Goal: Information Seeking & Learning: Learn about a topic

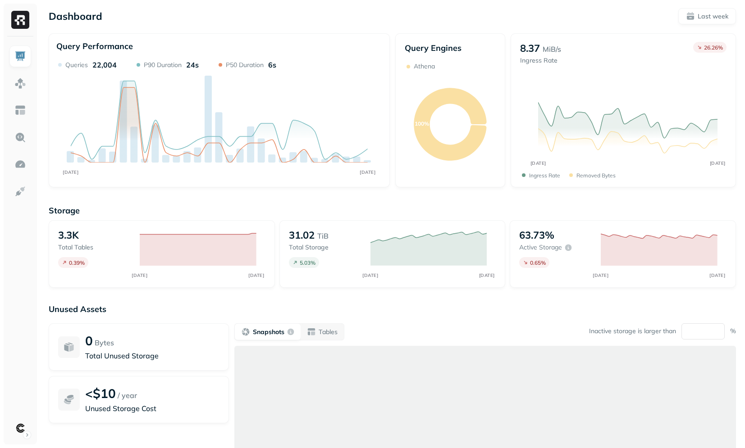
click at [458, 187] on div "Query Engines Athena 100%" at bounding box center [450, 110] width 110 height 154
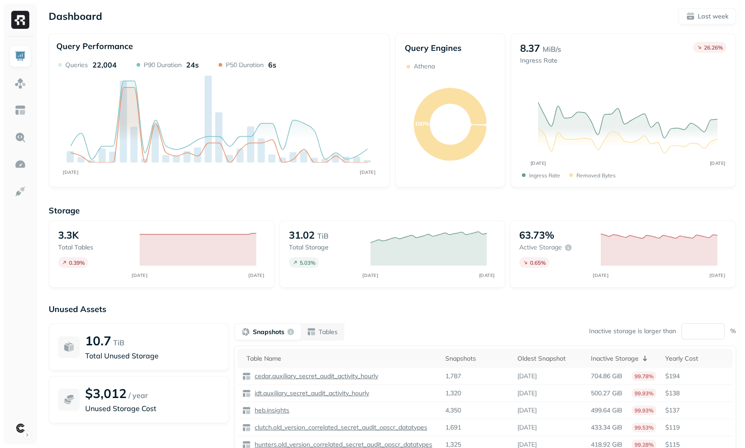
scroll to position [53, 0]
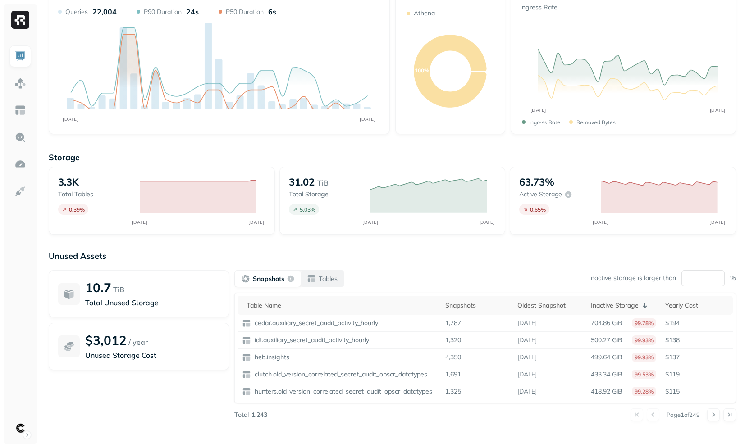
click at [325, 285] on button "Tables" at bounding box center [322, 279] width 43 height 16
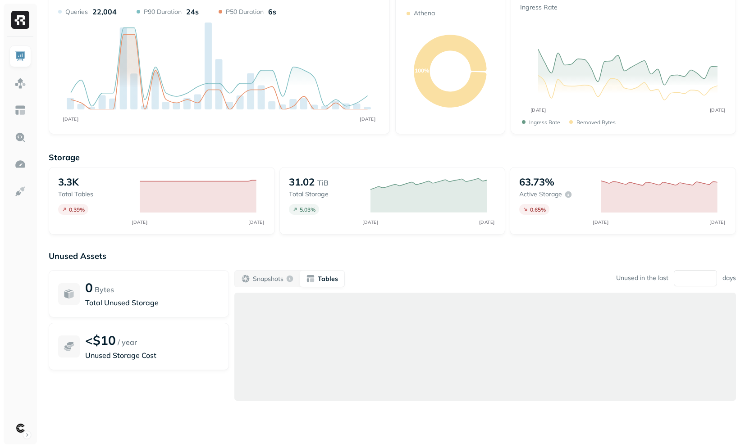
click at [418, 260] on p "Unused Assets" at bounding box center [392, 256] width 687 height 10
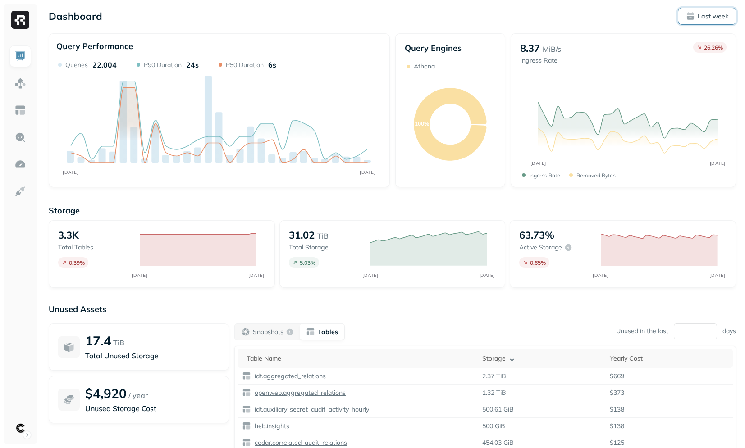
click at [687, 12] on span "Last week" at bounding box center [707, 16] width 42 height 9
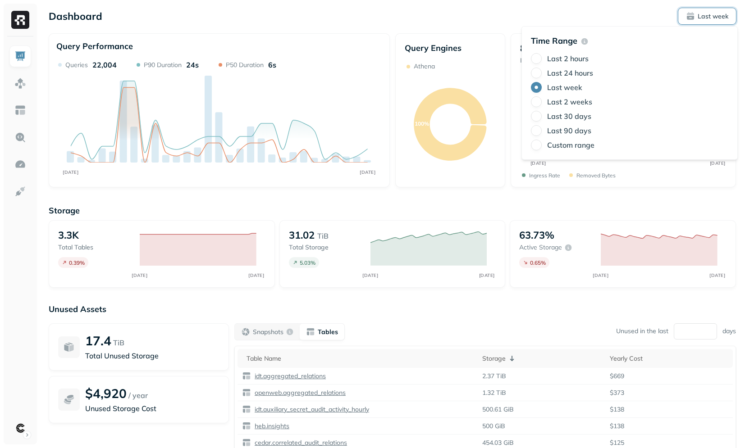
click at [558, 129] on label "Last 90 days" at bounding box center [569, 130] width 44 height 9
click at [542, 129] on button "Last 90 days" at bounding box center [536, 130] width 11 height 11
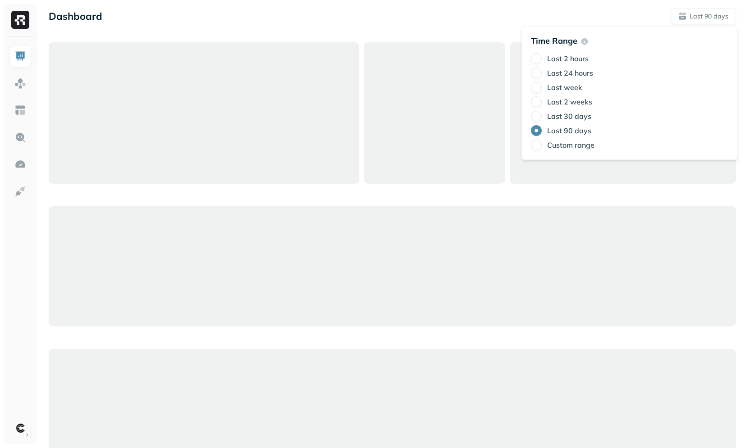
click at [350, 13] on div "Dashboard Last 90 days" at bounding box center [392, 16] width 687 height 16
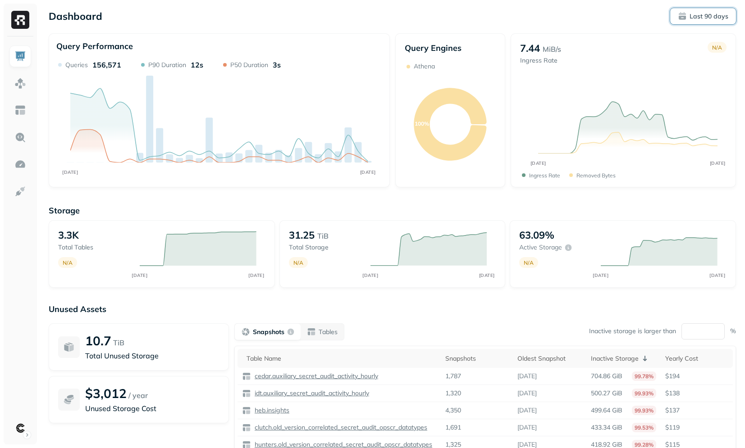
click at [704, 15] on p "Last 90 days" at bounding box center [709, 16] width 39 height 9
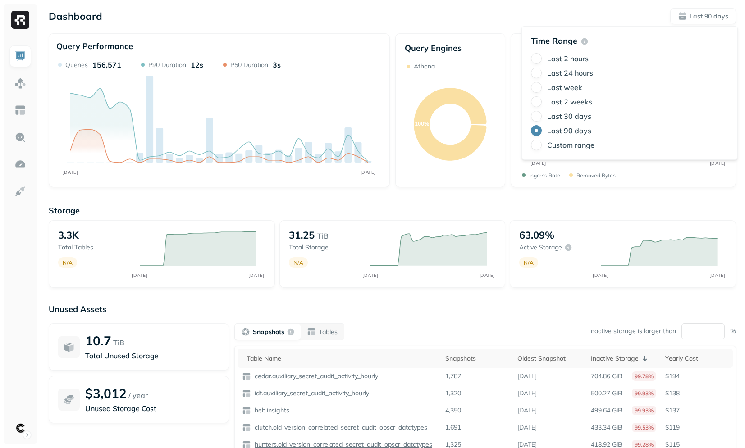
click at [291, 5] on div "Dashboard Last 90 days Query Performance [DATE] [DATE] Queries 156,571 P90 Dura…" at bounding box center [392, 251] width 705 height 502
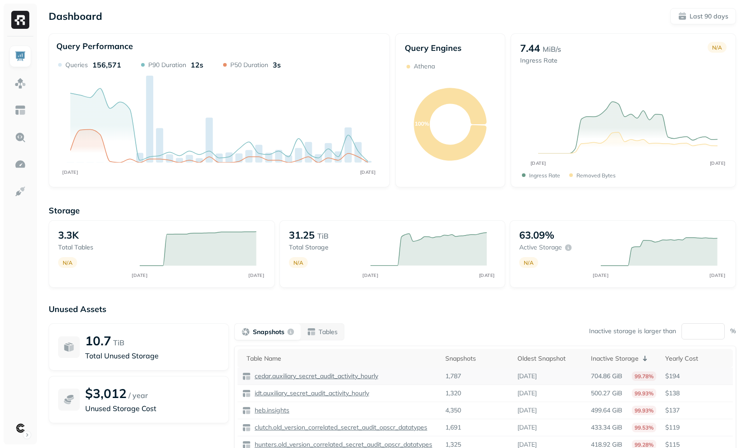
click at [304, 377] on p "cedar.auxiliary_secret_audit_activity_hourly" at bounding box center [315, 376] width 125 height 9
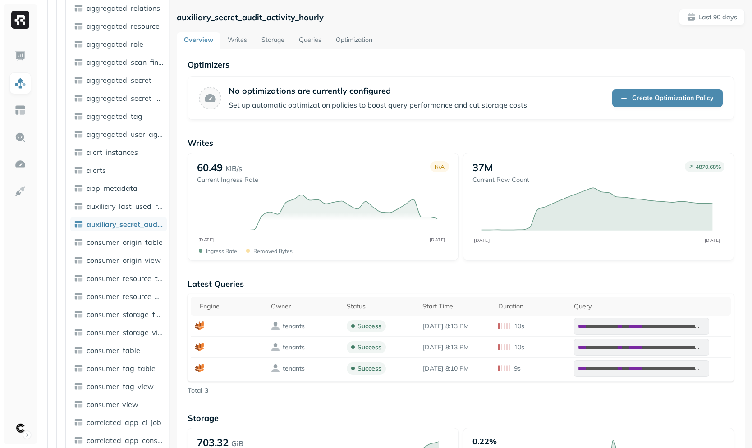
click at [276, 37] on link "Storage" at bounding box center [272, 40] width 37 height 16
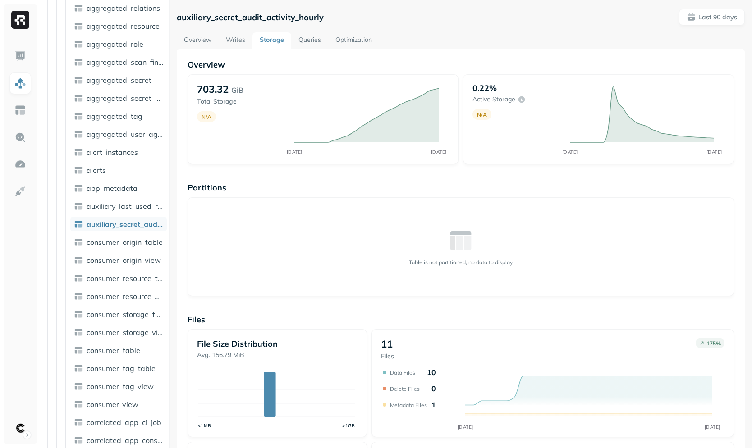
click at [194, 32] on link "Overview" at bounding box center [198, 40] width 42 height 16
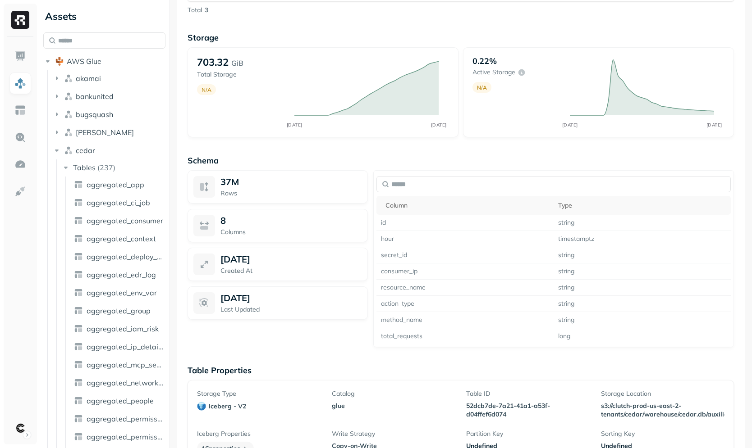
scroll to position [408, 0]
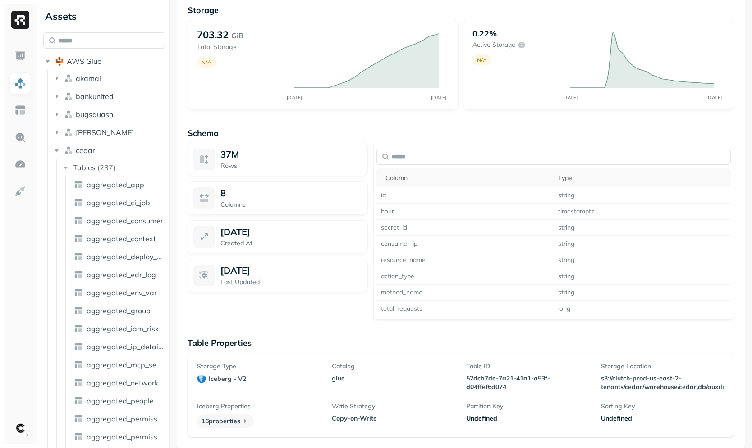
click at [353, 416] on p "Copy-on-Write" at bounding box center [393, 419] width 123 height 9
click at [421, 407] on p "Write Strategy" at bounding box center [393, 406] width 123 height 9
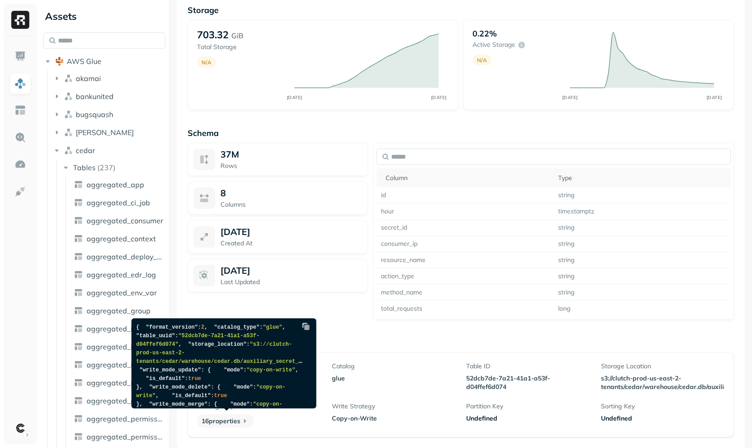
scroll to position [285, 0]
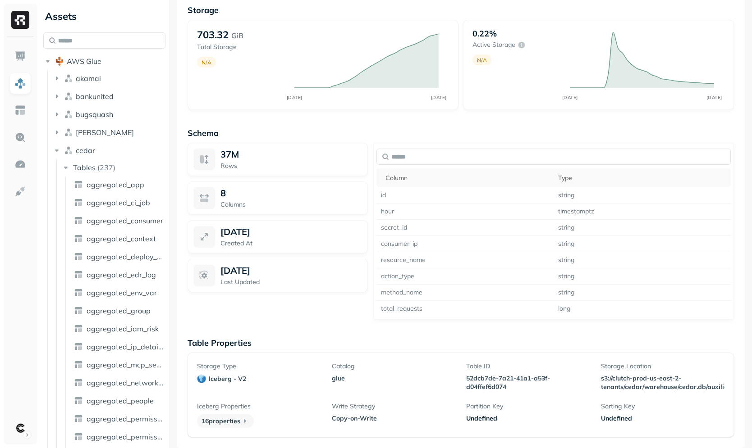
click at [361, 352] on div "Table Properties Storage Type iceberg - v2 Catalog glue Table ID 52dcb7de-7a21-…" at bounding box center [460, 388] width 546 height 100
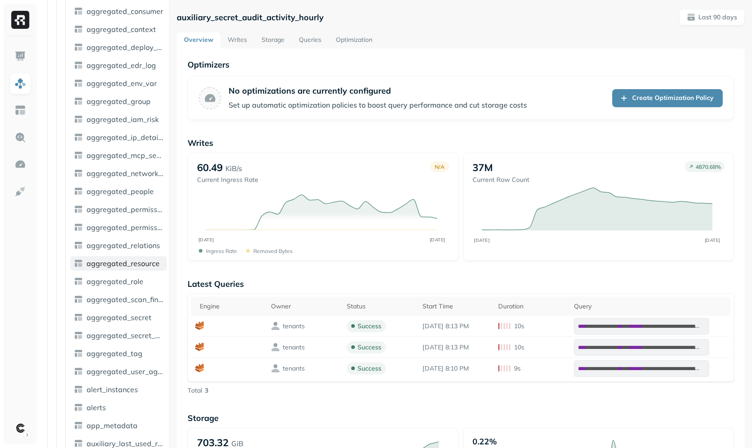
scroll to position [308, 0]
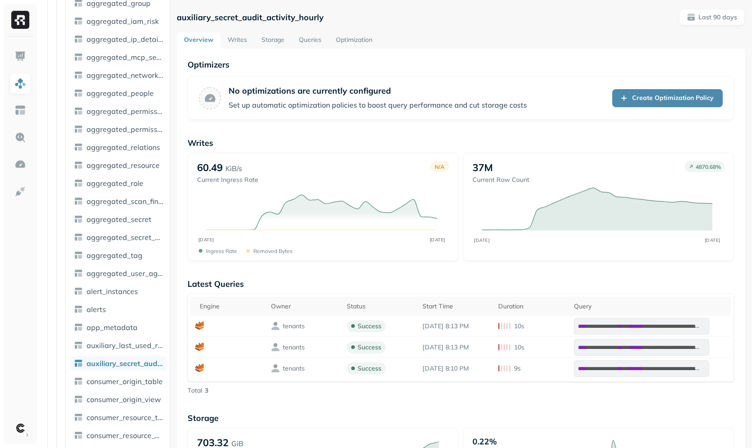
click at [265, 130] on div "**********" at bounding box center [461, 453] width 568 height 808
click at [250, 100] on p "Set up automatic optimization policies to boost query performance and cut stora…" at bounding box center [378, 105] width 298 height 11
click at [249, 101] on p "Set up automatic optimization policies to boost query performance and cut stora…" at bounding box center [378, 105] width 298 height 11
click at [256, 87] on p "No optimizations are currently configured" at bounding box center [378, 91] width 298 height 10
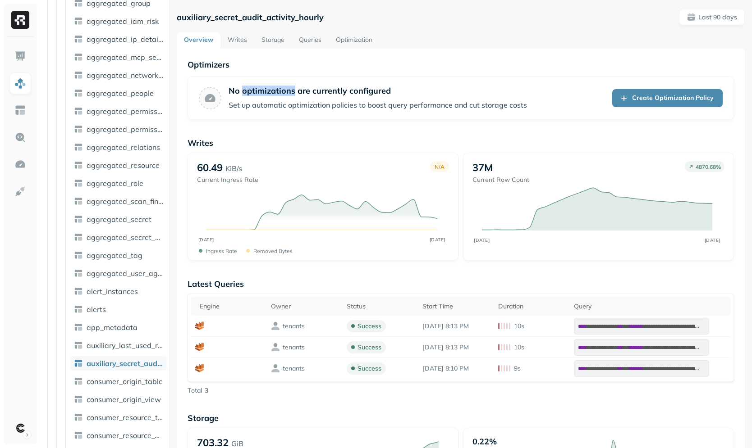
click at [256, 87] on p "No optimizations are currently configured" at bounding box center [378, 91] width 298 height 10
click at [255, 105] on p "Set up automatic optimization policies to boost query performance and cut stora…" at bounding box center [378, 105] width 298 height 11
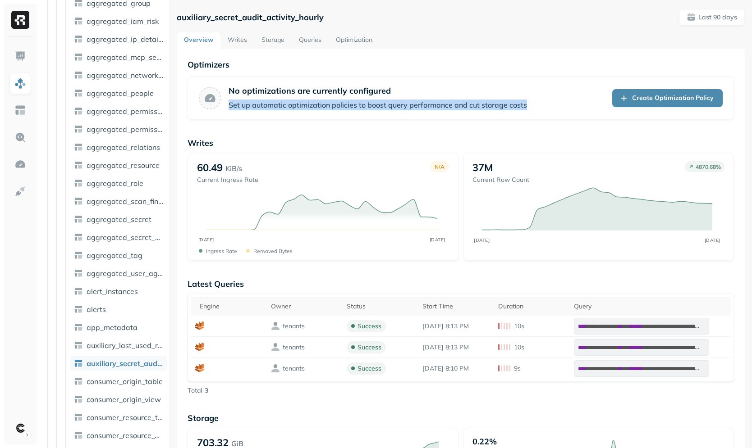
click at [255, 105] on p "Set up automatic optimization policies to boost query performance and cut stora…" at bounding box center [378, 105] width 298 height 11
click at [445, 128] on div "**********" at bounding box center [461, 453] width 568 height 808
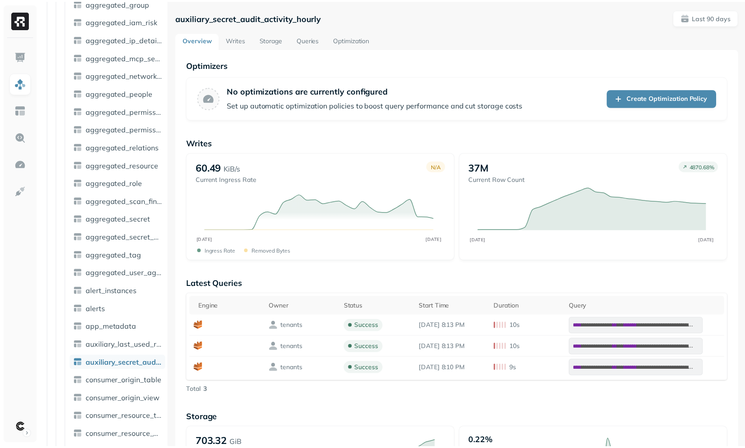
scroll to position [0, 0]
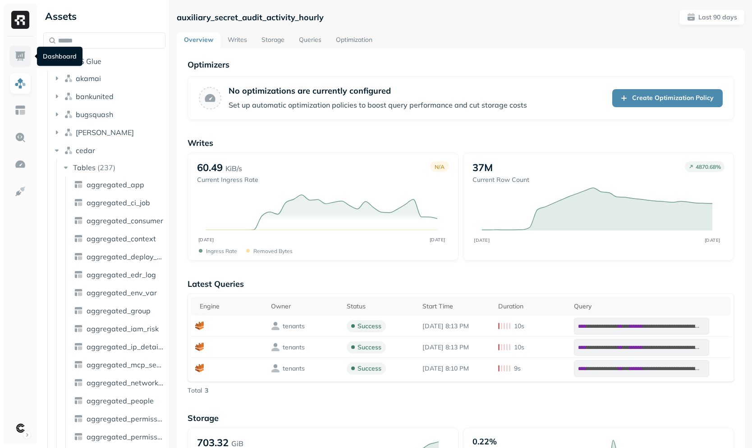
click at [16, 53] on img at bounding box center [20, 56] width 12 height 12
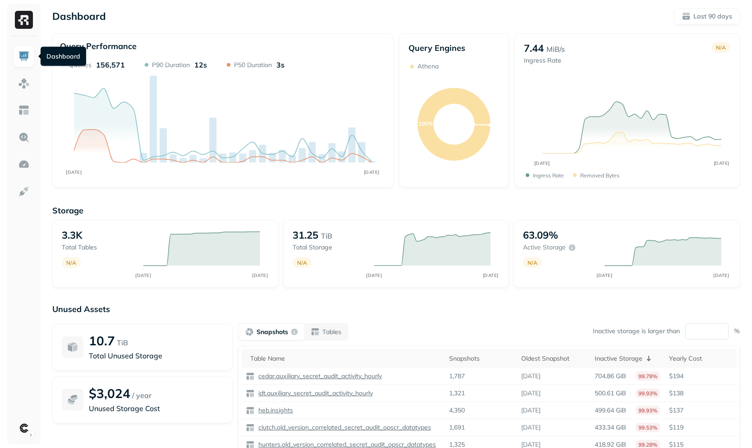
scroll to position [53, 0]
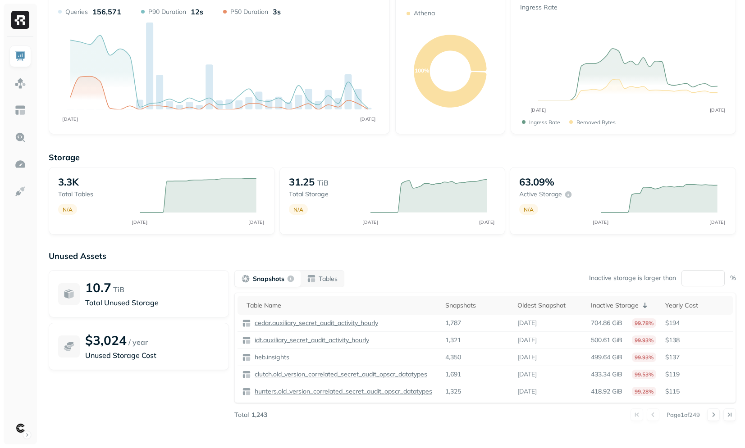
click at [218, 256] on p "Unused Assets" at bounding box center [392, 256] width 687 height 10
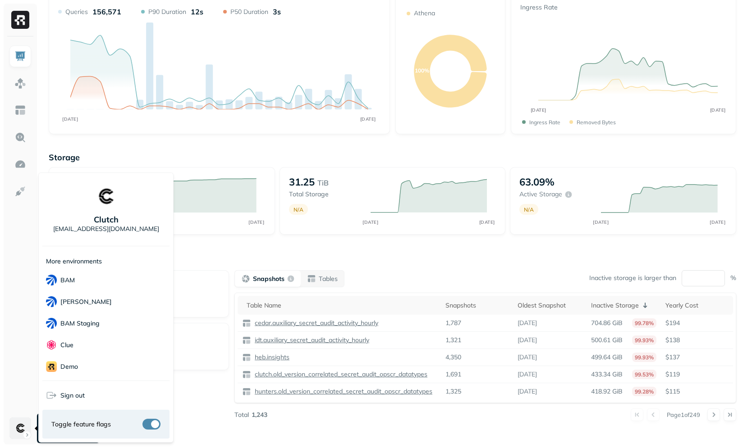
click at [21, 429] on html "Dashboard Last 90 days Query Performance [DATE] [DATE] Queries 156,571 P90 Dura…" at bounding box center [376, 198] width 752 height 502
click at [130, 278] on div "Sonos" at bounding box center [105, 280] width 127 height 22
